Goal: Task Accomplishment & Management: Use online tool/utility

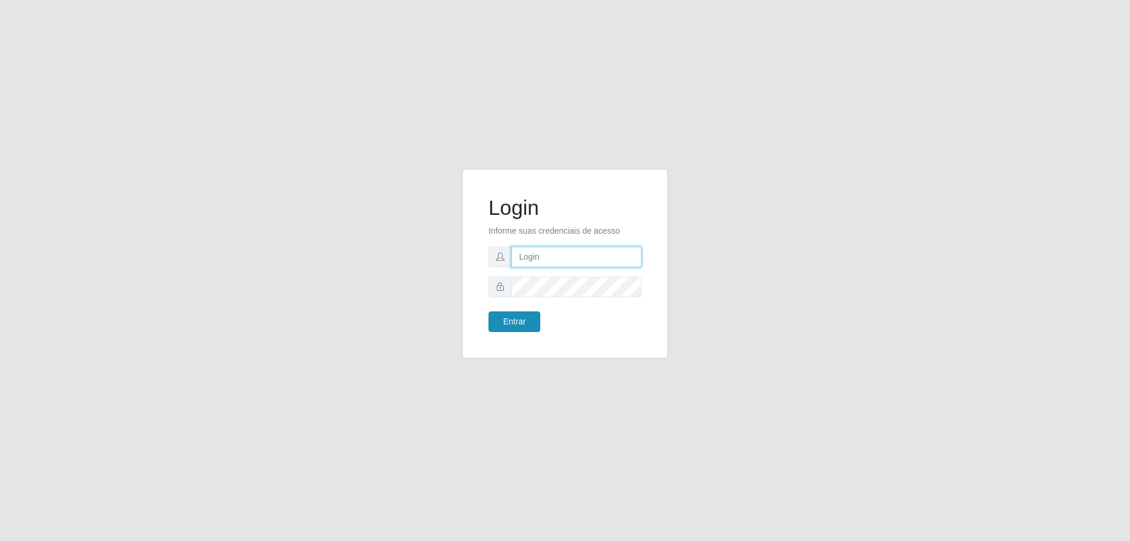
type input "mayara@frigomaster"
click at [510, 328] on button "Entrar" at bounding box center [514, 321] width 52 height 21
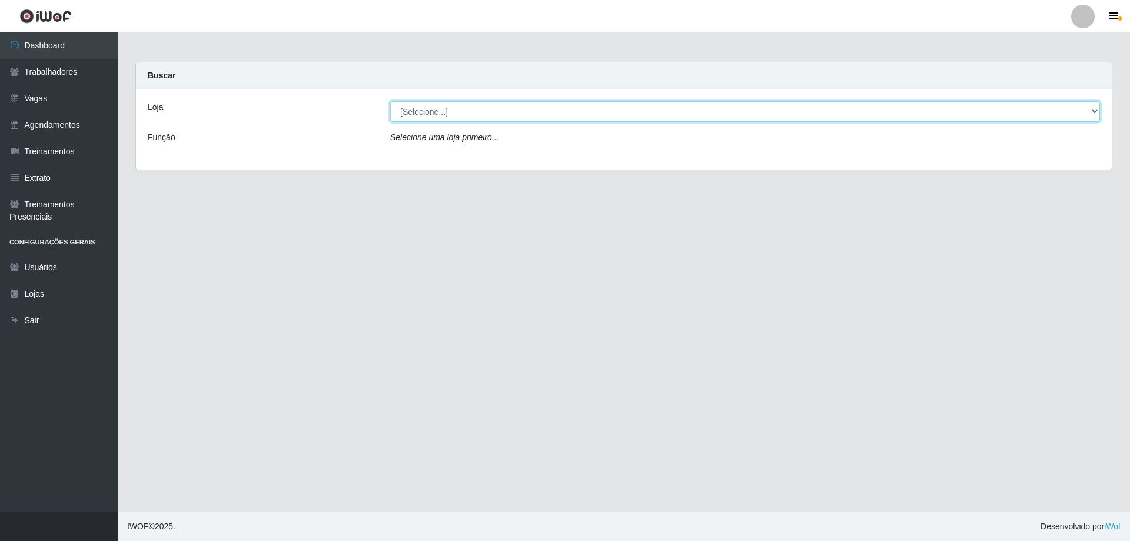
click at [451, 117] on select "[Selecione...] FrigoMaster" at bounding box center [745, 111] width 710 height 21
select select "392"
click at [390, 101] on select "[Selecione...] FrigoMaster" at bounding box center [745, 111] width 710 height 21
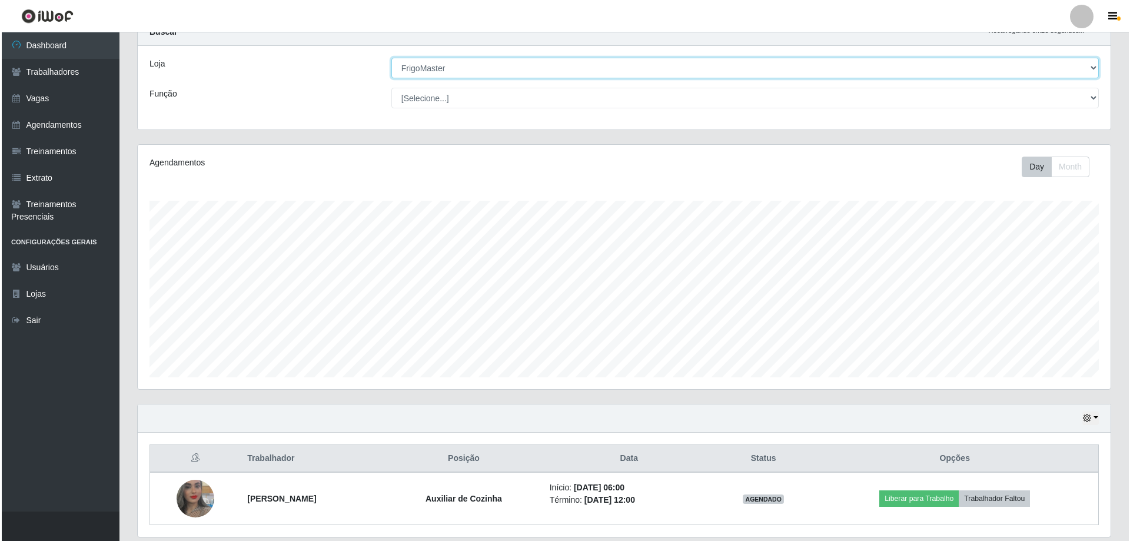
scroll to position [84, 0]
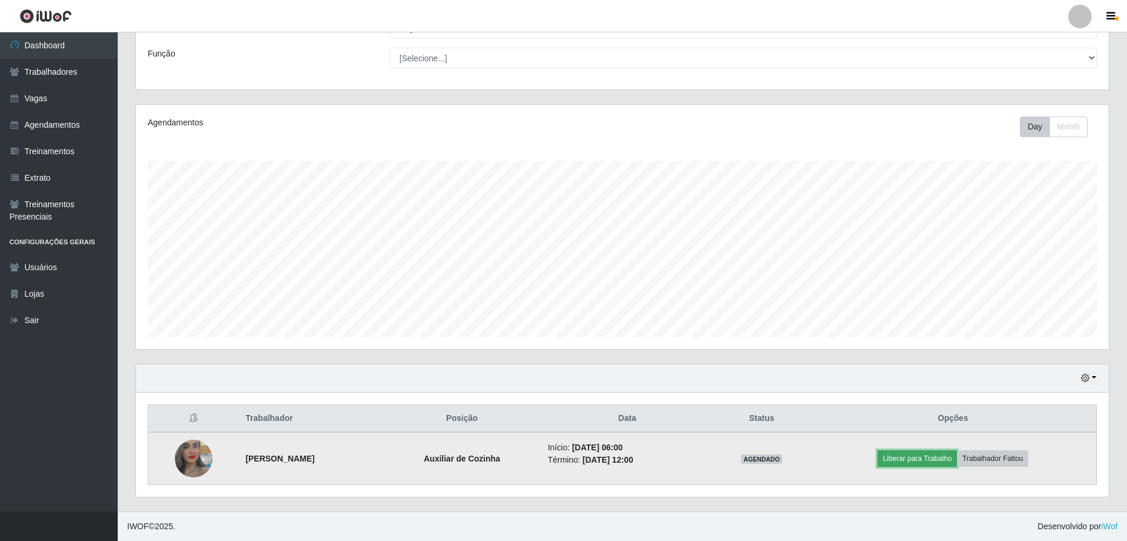
click at [895, 458] on button "Liberar para Trabalho" at bounding box center [916, 458] width 79 height 16
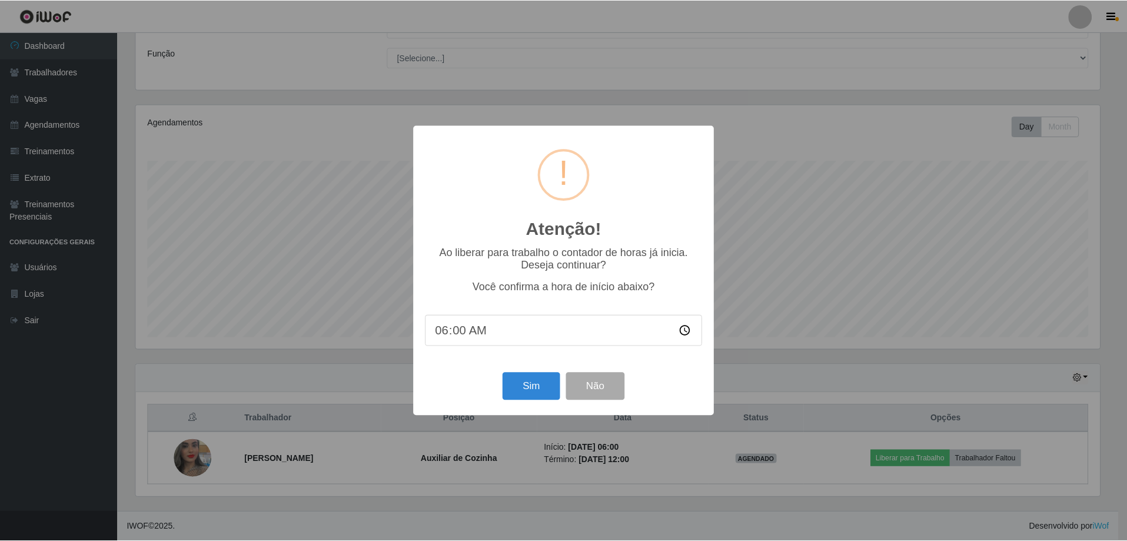
scroll to position [244, 967]
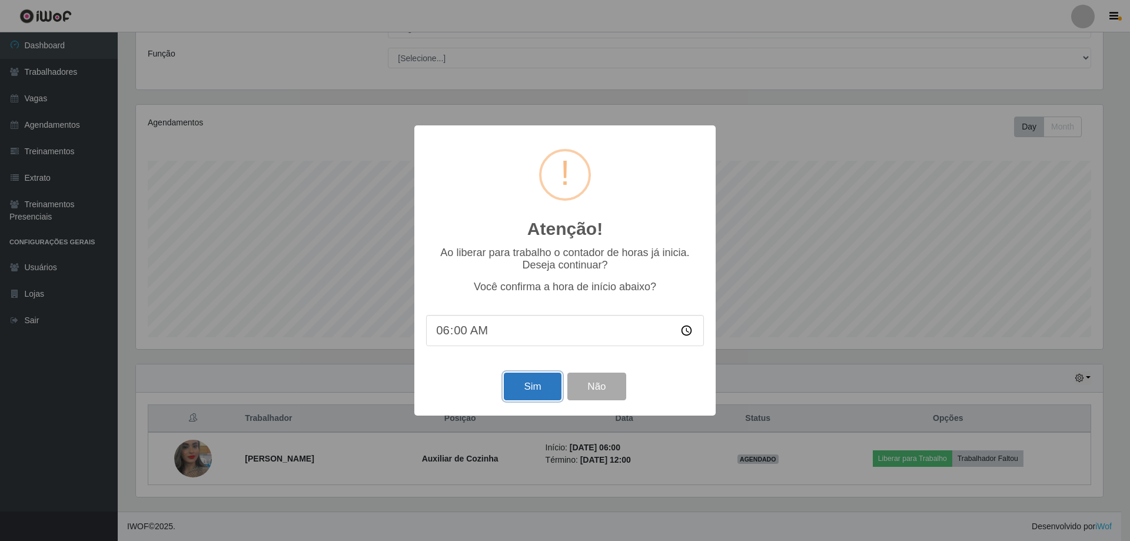
click at [517, 388] on button "Sim" at bounding box center [532, 386] width 57 height 28
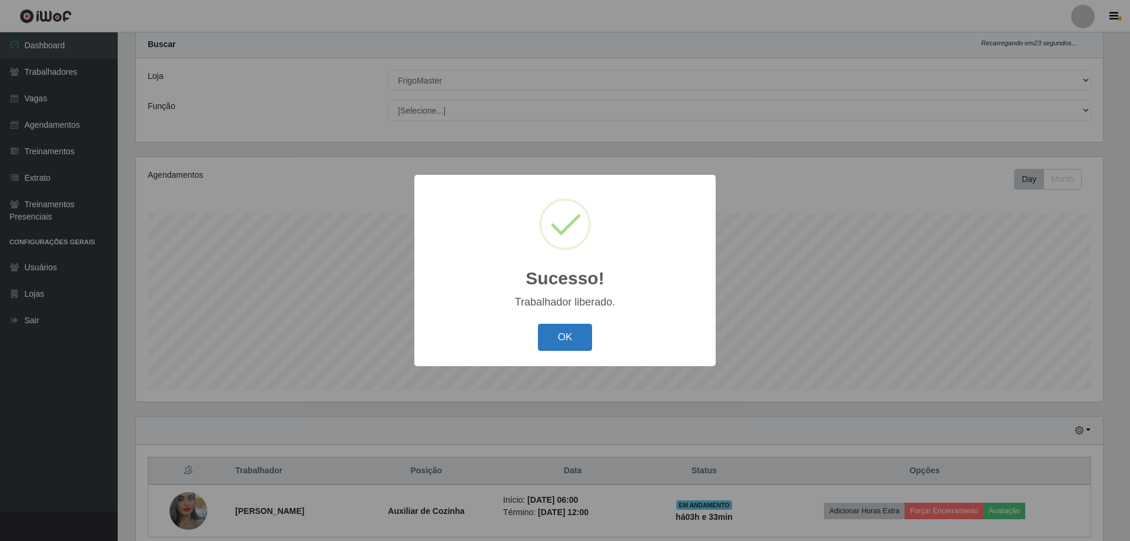
click at [558, 334] on button "OK" at bounding box center [565, 338] width 55 height 28
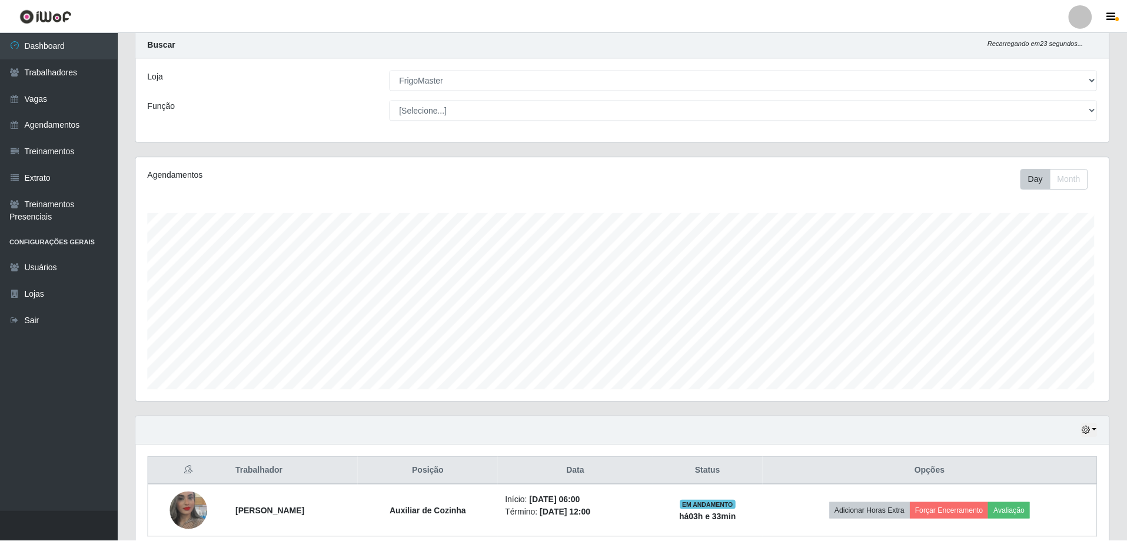
scroll to position [244, 973]
